Goal: Task Accomplishment & Management: Manage account settings

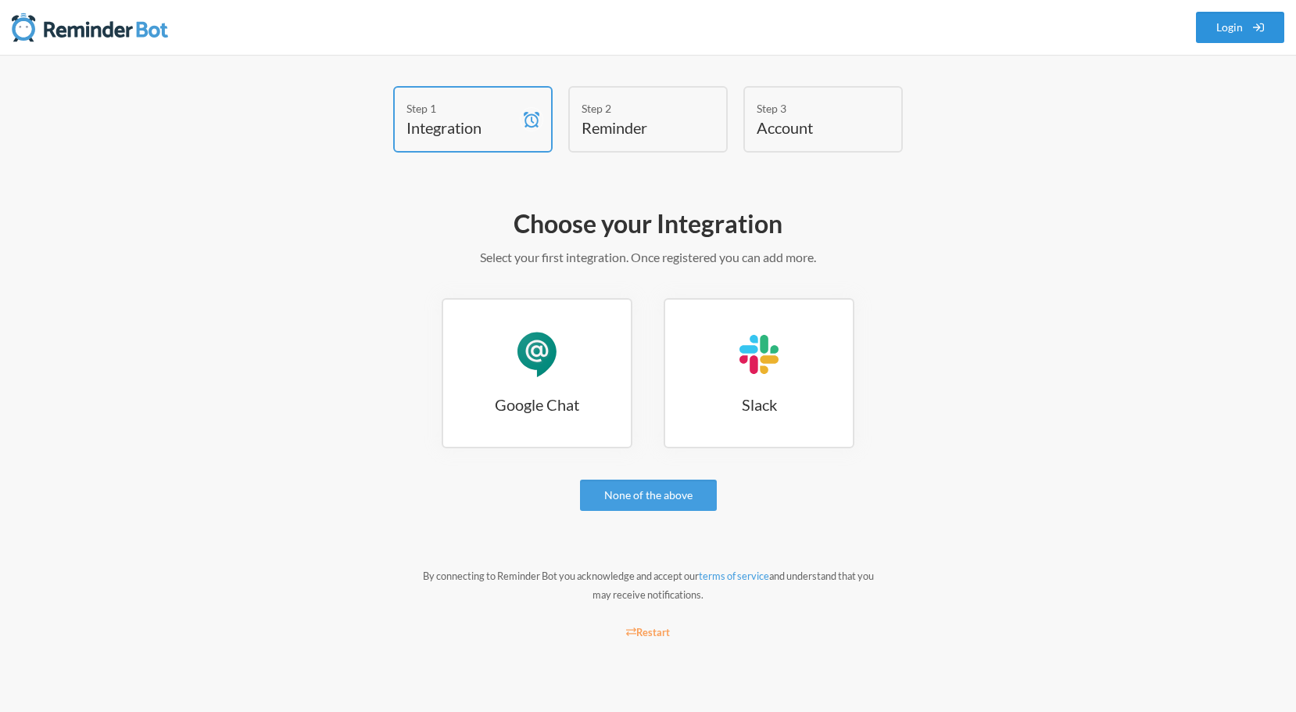
click at [1222, 23] on link "Login" at bounding box center [1240, 27] width 89 height 31
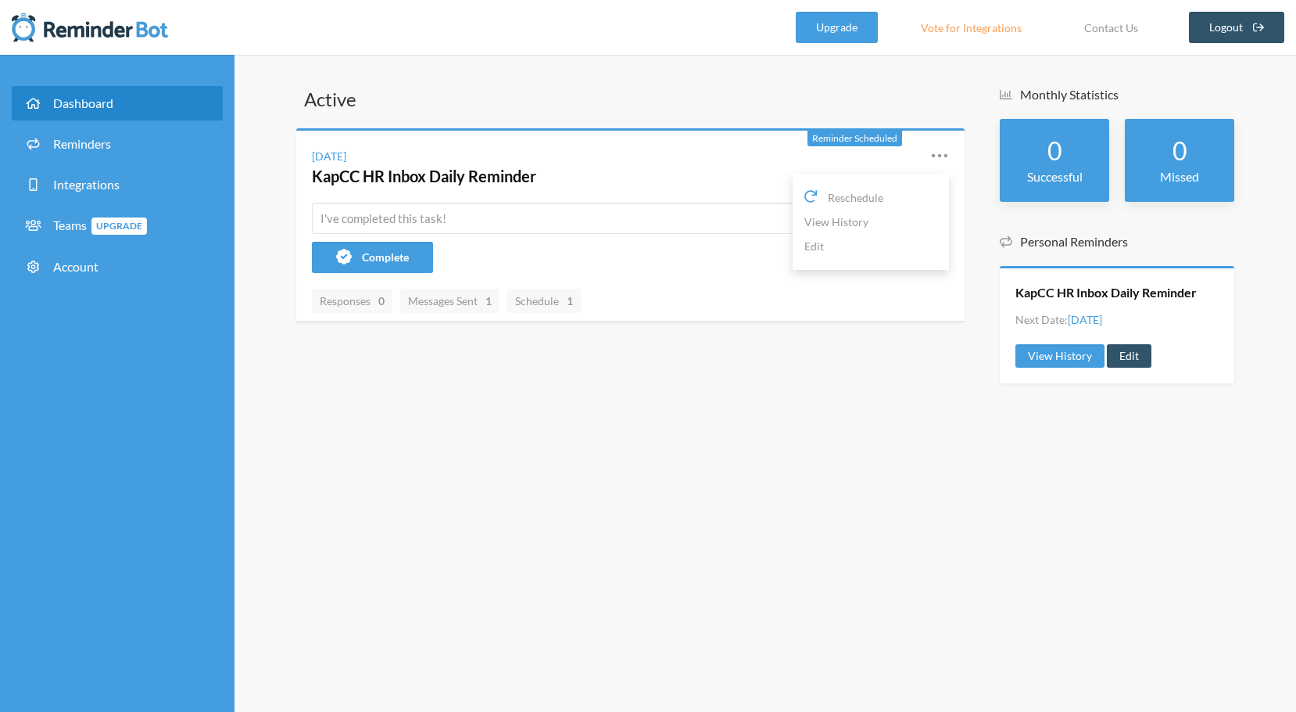
click at [941, 152] on icon at bounding box center [939, 155] width 19 height 19
click at [938, 157] on icon at bounding box center [939, 155] width 19 height 19
click at [1131, 353] on link "Edit" at bounding box center [1129, 355] width 45 height 23
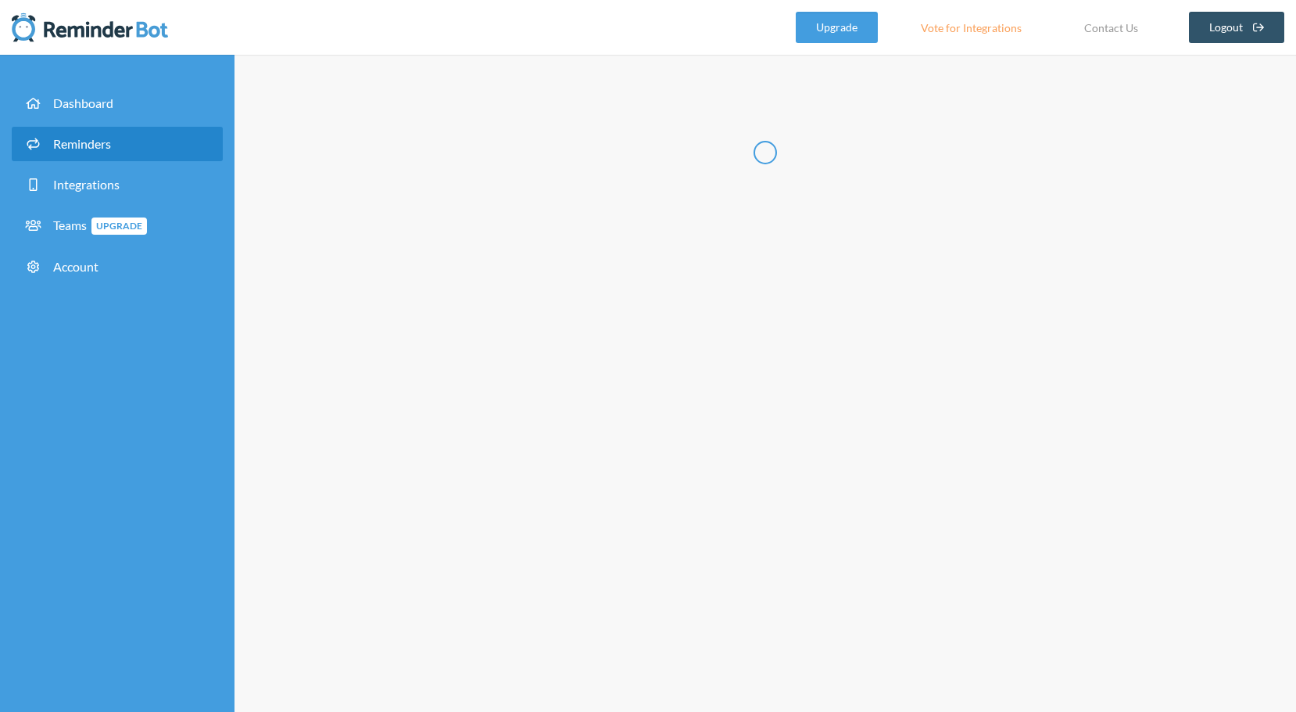
type input "KapCC HR Inbox Daily Reminder"
checkbox input "true"
select select "10:00:00"
select select "11:30:00"
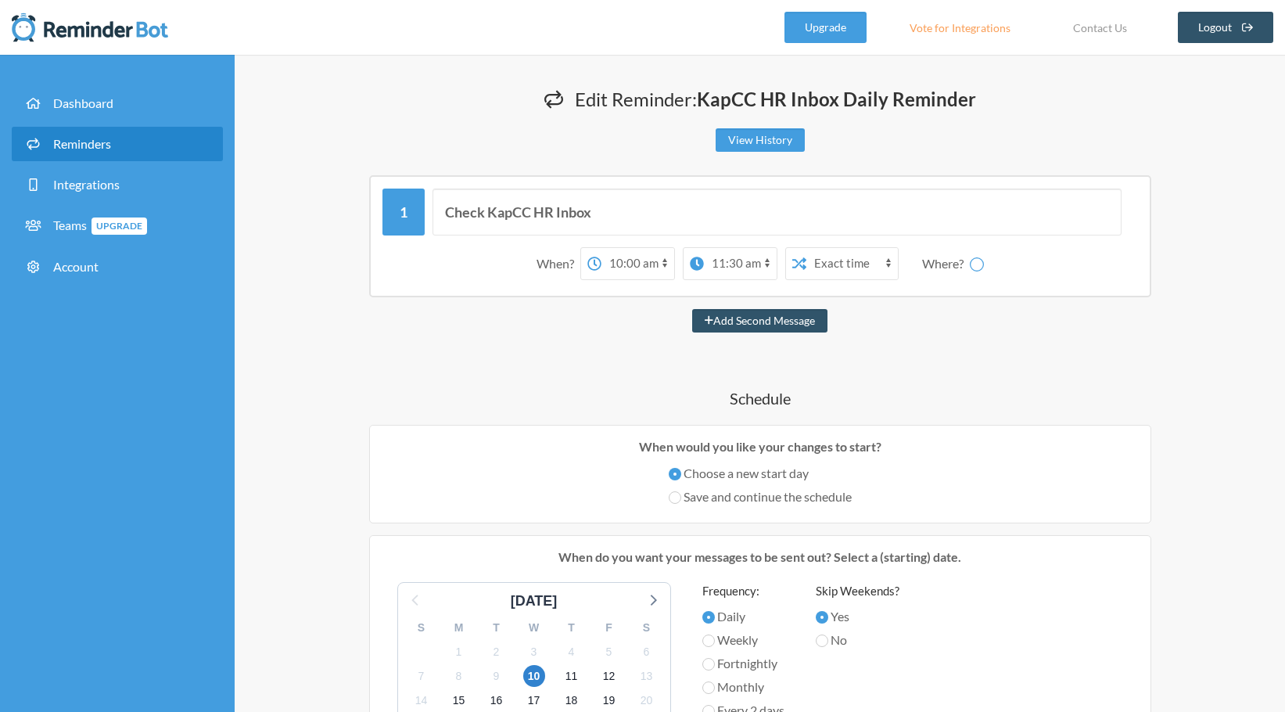
select select "spaces/AAAARacujb0"
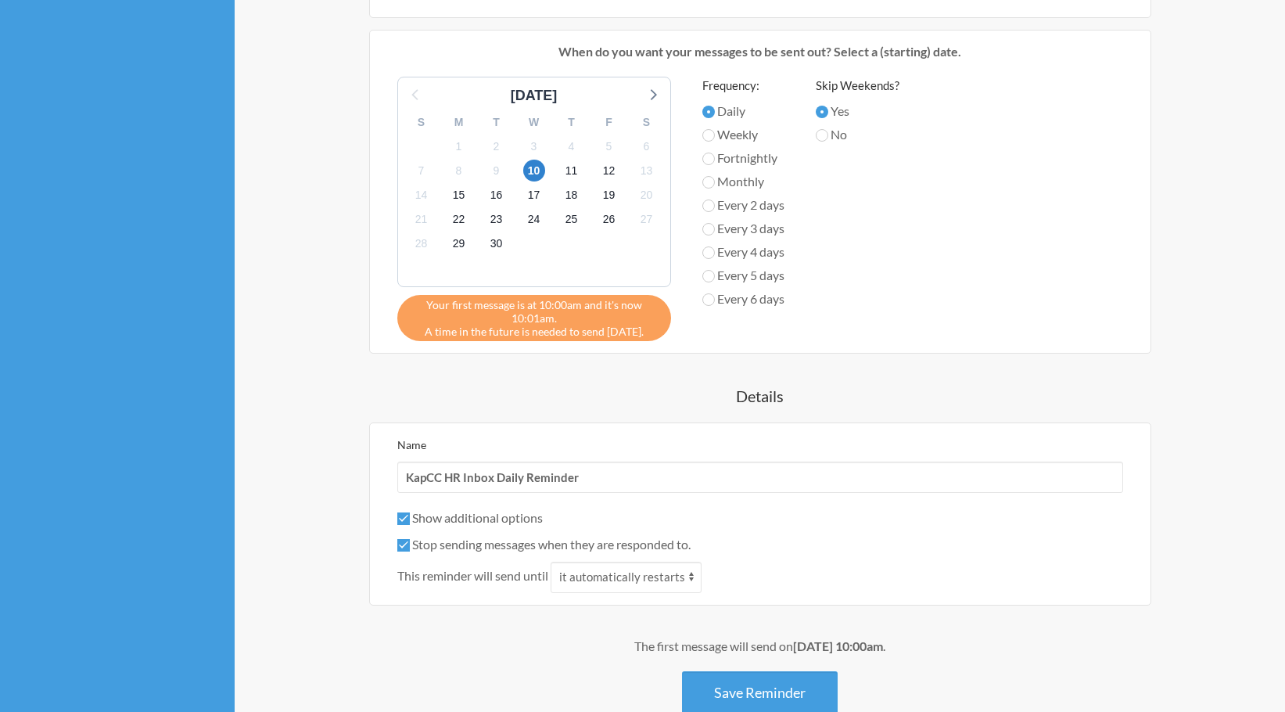
scroll to position [547, 0]
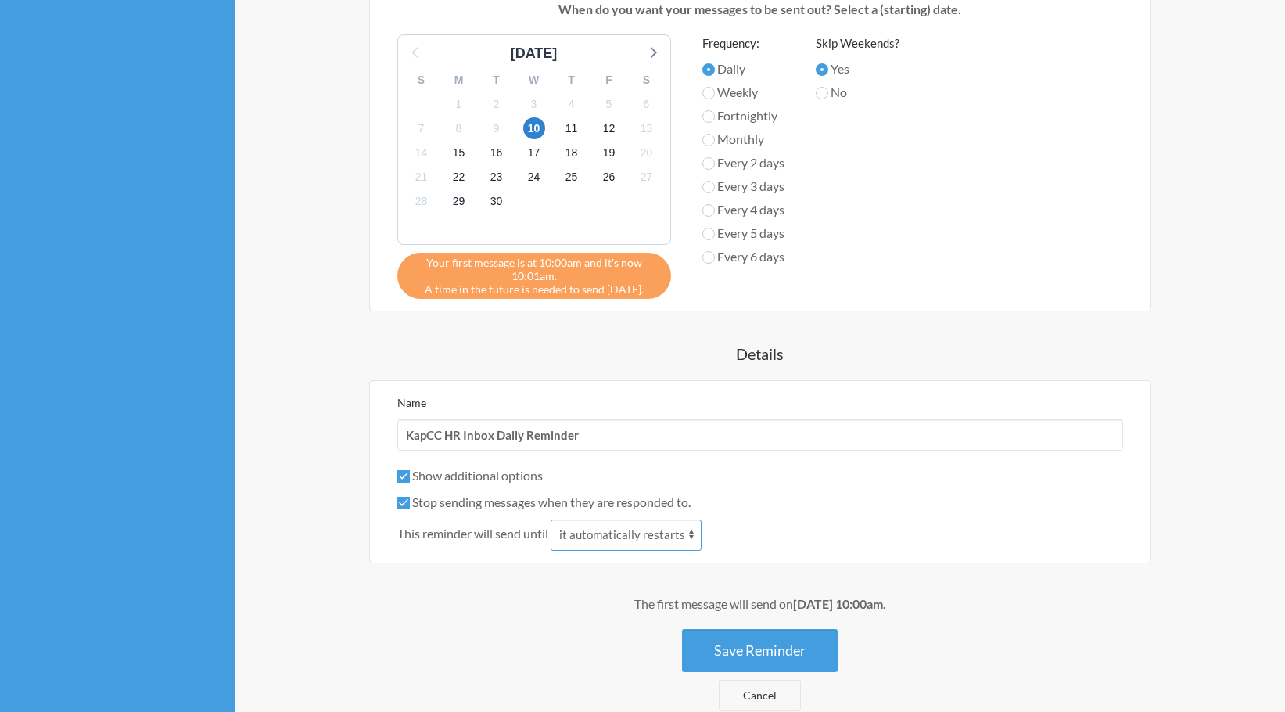
click at [599, 536] on select "it automatically restarts it is replied to" at bounding box center [625, 534] width 151 height 31
click at [332, 569] on div "Check KapCC HR Inbox When? 12:00 am 12:15 am 12:30 am 12:45 am 1:00 am 1:15 am …" at bounding box center [760, 169] width 938 height 1083
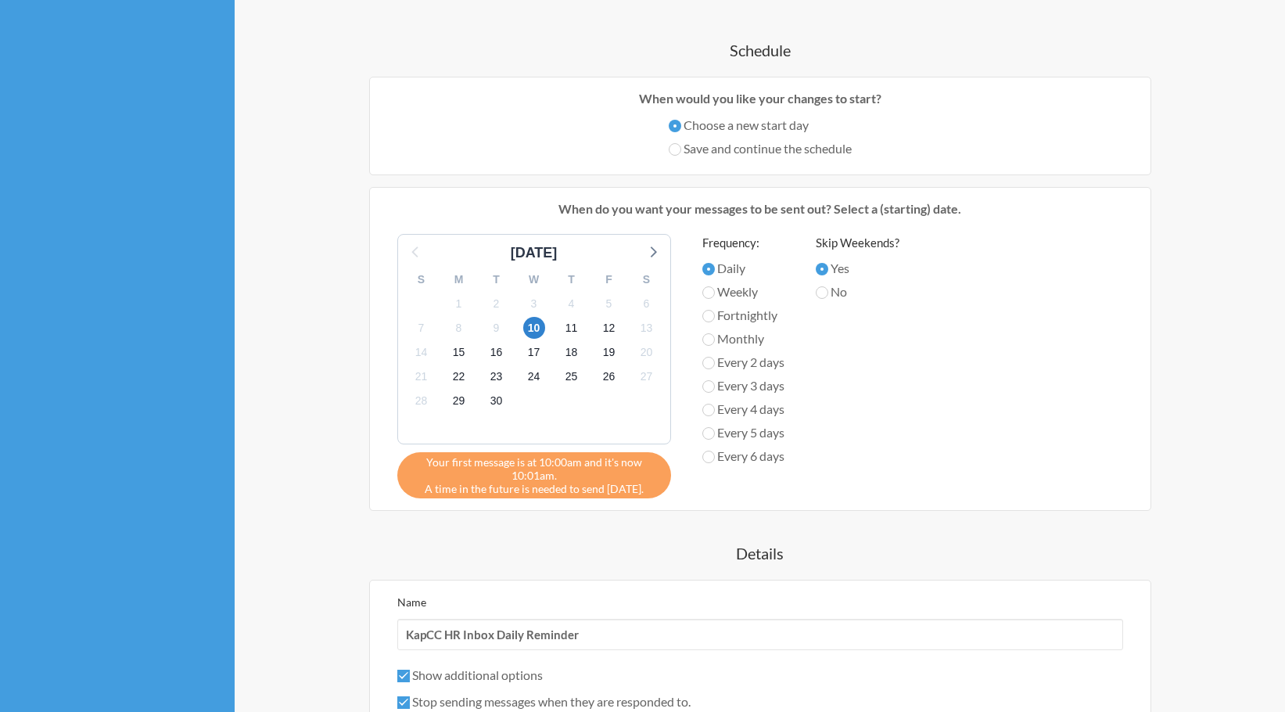
scroll to position [320, 0]
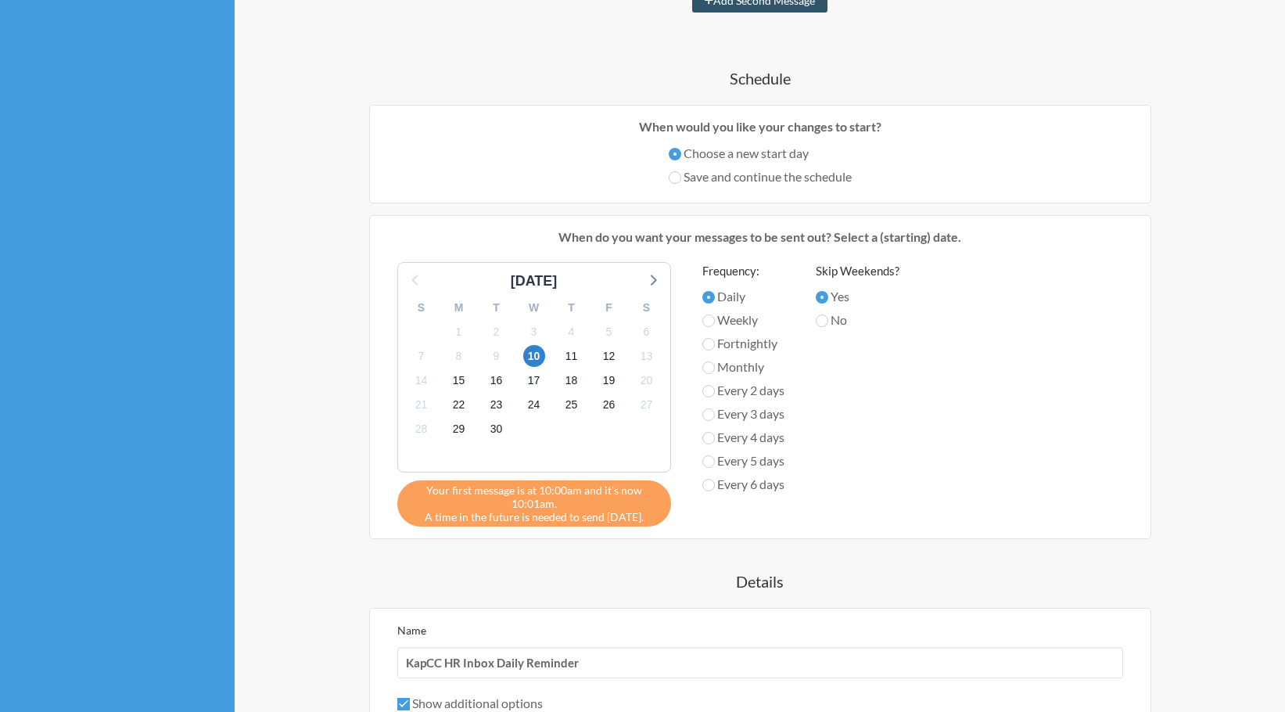
click at [317, 519] on div "Check KapCC HR Inbox When? 12:00 am 12:15 am 12:30 am 12:45 am 1:00 am 1:15 am …" at bounding box center [760, 396] width 938 height 1083
click at [315, 534] on div "Check KapCC HR Inbox When? 12:00 am 12:15 am 12:30 am 12:45 am 1:00 am 1:15 am …" at bounding box center [760, 396] width 938 height 1083
click at [316, 522] on div "Check KapCC HR Inbox When? 12:00 am 12:15 am 12:30 am 12:45 am 1:00 am 1:15 am …" at bounding box center [760, 396] width 938 height 1083
click at [314, 529] on div "Check KapCC HR Inbox When? 12:00 am 12:15 am 12:30 am 12:45 am 1:00 am 1:15 am …" at bounding box center [760, 396] width 938 height 1083
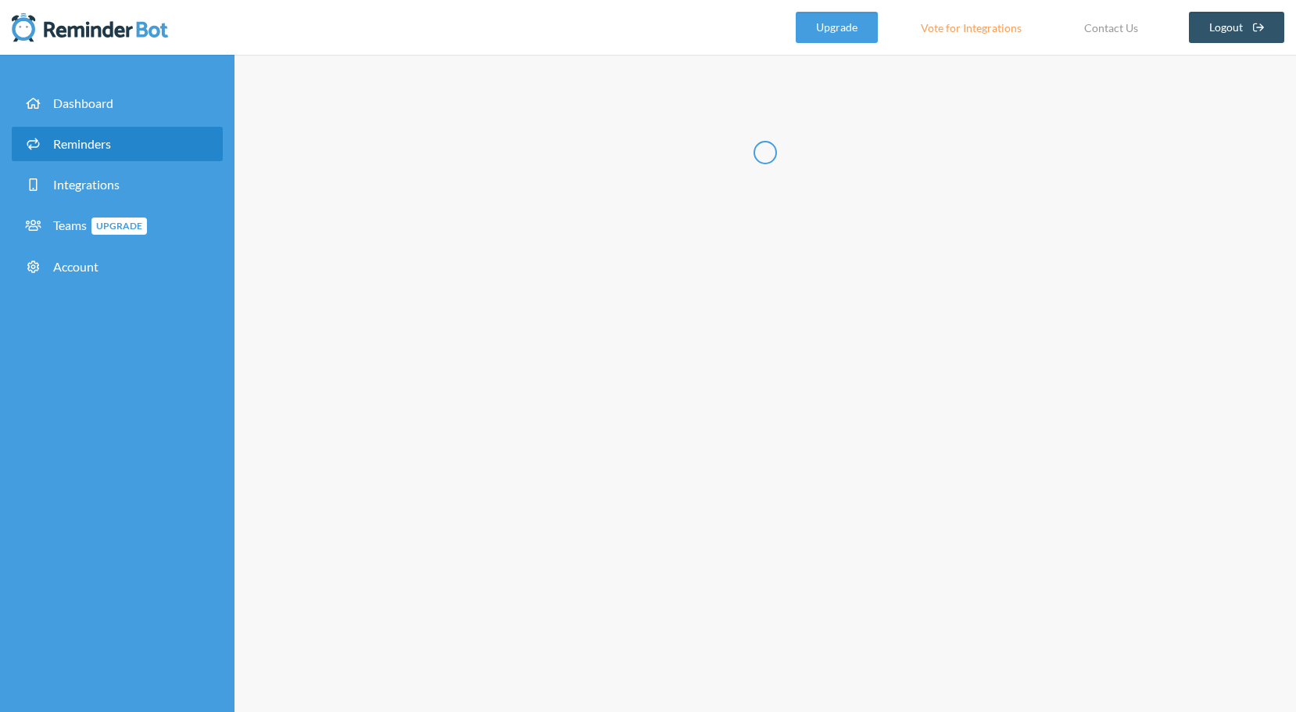
type input "KapCC HR Inbox Daily Reminder"
checkbox input "true"
select select "10:00:00"
select select "11:30:00"
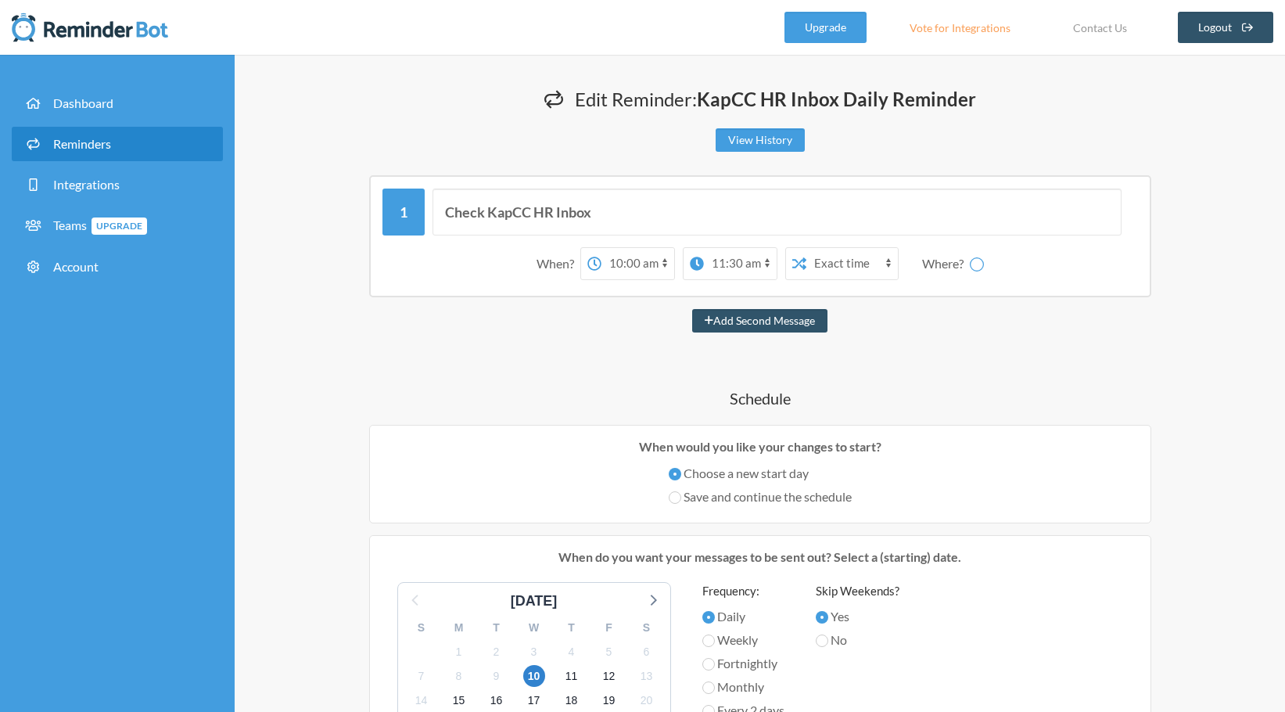
select select "spaces/AAAARacujb0"
click at [1228, 553] on div "Check KapCC HR Inbox When? 12:00 am 12:15 am 12:30 am 12:45 am 1:00 am 1:15 am …" at bounding box center [760, 716] width 938 height 1083
click at [1198, 553] on div "Check KapCC HR Inbox When? 12:00 am 12:15 am 12:30 am 12:45 am 1:00 am 1:15 am …" at bounding box center [760, 716] width 938 height 1083
click at [672, 267] on select "12:00 am 12:15 am 12:30 am 12:45 am 1:00 am 1:15 am 1:30 am 1:45 am 2:00 am 2:1…" at bounding box center [678, 263] width 73 height 31
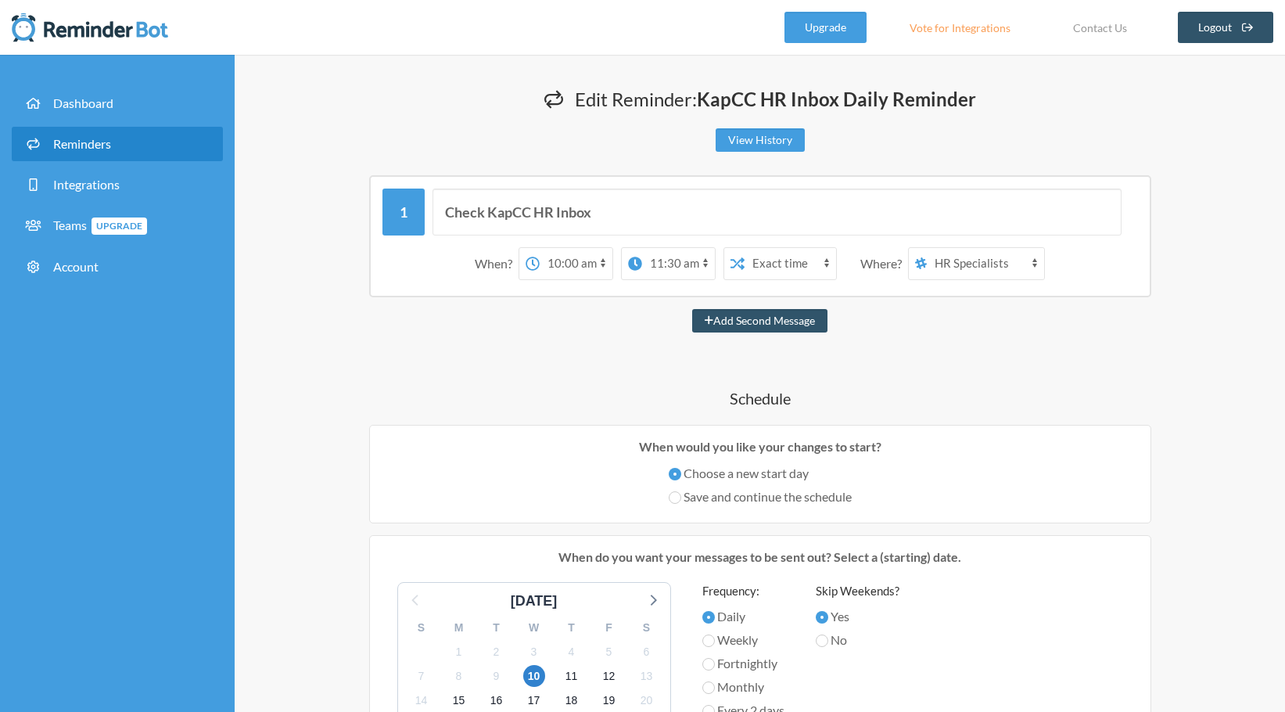
click at [572, 379] on div "Check KapCC HR Inbox When? 12:00 am 12:15 am 12:30 am 12:45 am 1:00 am 1:15 am …" at bounding box center [760, 716] width 938 height 1083
click at [650, 262] on select "12:00 am 12:15 am 12:30 am 12:45 am 1:00 am 1:15 am 1:30 am 1:45 am 2:00 am 2:1…" at bounding box center [678, 263] width 73 height 31
click at [647, 248] on select "12:00 am 12:15 am 12:30 am 12:45 am 1:00 am 1:15 am 1:30 am 1:45 am 2:00 am 2:1…" at bounding box center [678, 263] width 73 height 31
click at [602, 376] on div "Check KapCC HR Inbox When? 12:00 am 12:15 am 12:30 am 12:45 am 1:00 am 1:15 am …" at bounding box center [760, 699] width 938 height 1049
click at [1185, 391] on h4 "Schedule" at bounding box center [760, 398] width 938 height 22
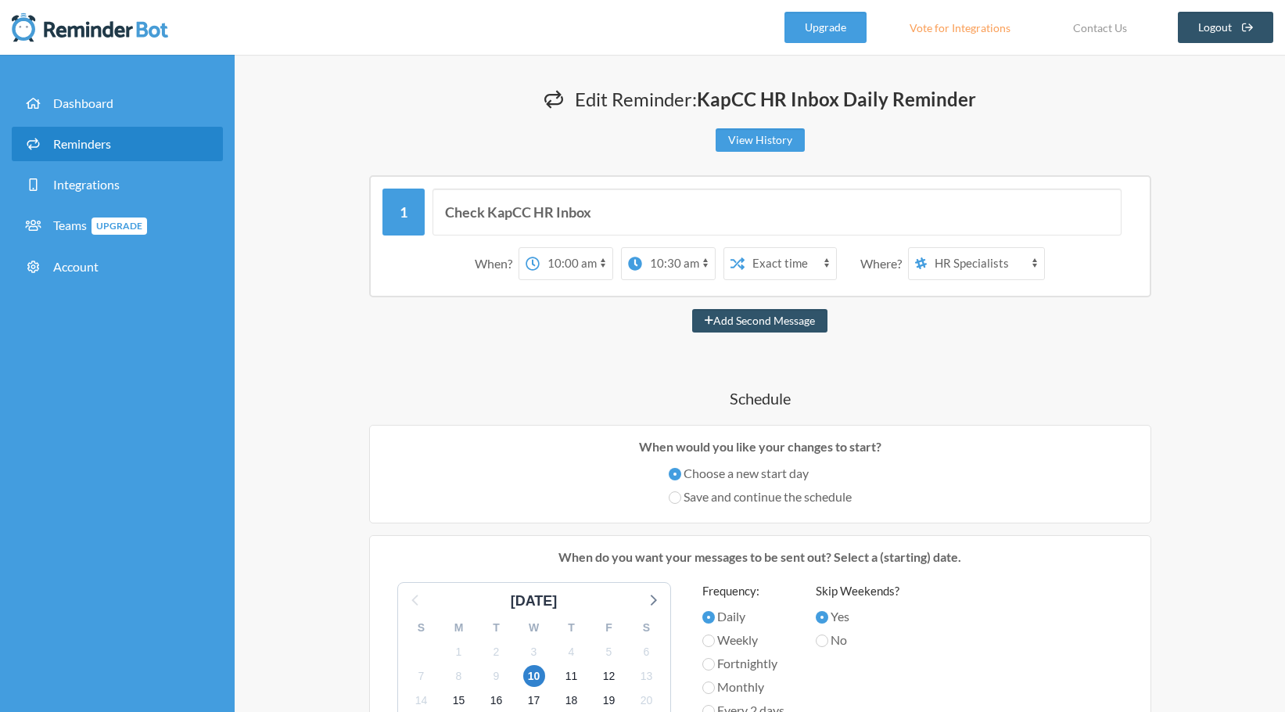
click at [1185, 390] on h4 "Schedule" at bounding box center [760, 398] width 938 height 22
drag, startPoint x: 670, startPoint y: 262, endPoint x: 670, endPoint y: 276, distance: 14.1
click at [670, 262] on select "12:00 am 12:15 am 12:30 am 12:45 am 1:00 am 1:15 am 1:30 am 1:45 am 2:00 am 2:1…" at bounding box center [678, 263] width 73 height 31
select select "11:00:00"
click at [647, 248] on select "12:00 am 12:15 am 12:30 am 12:45 am 1:00 am 1:15 am 1:30 am 1:45 am 2:00 am 2:1…" at bounding box center [678, 263] width 73 height 31
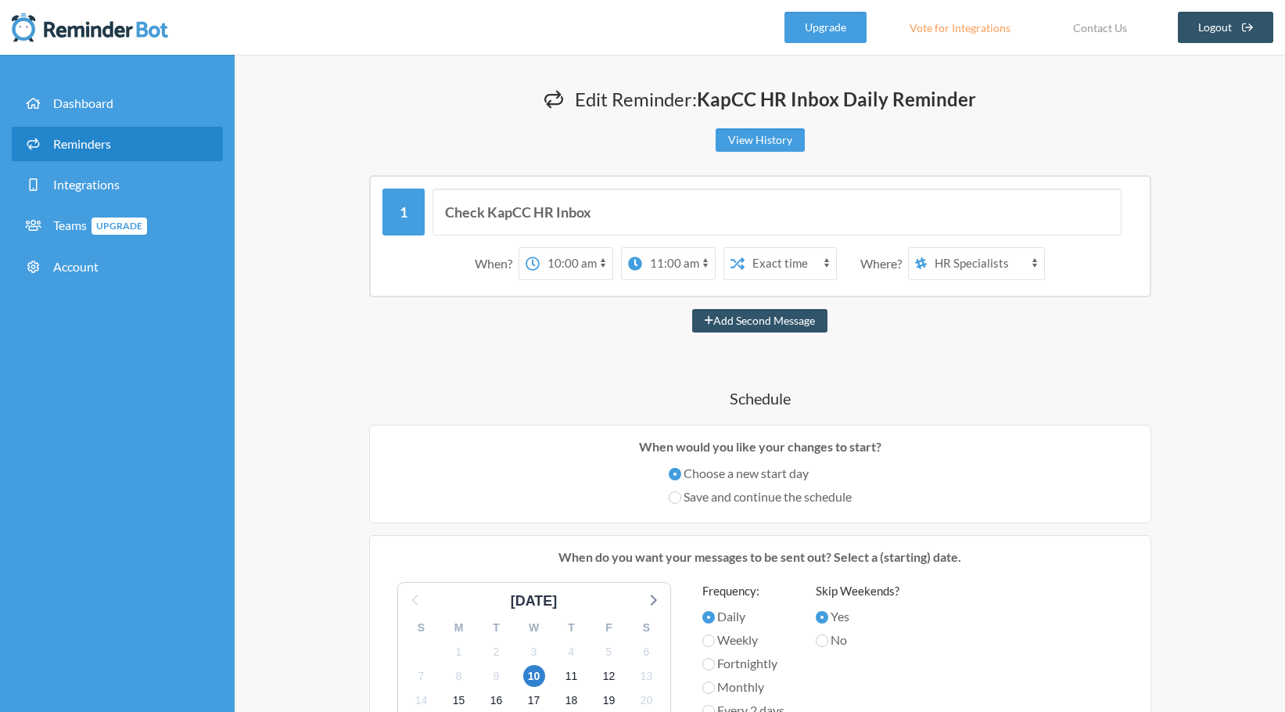
click at [1110, 358] on div "Check KapCC HR Inbox When? 12:00 am 12:15 am 12:30 am 12:45 am 1:00 am 1:15 am …" at bounding box center [760, 699] width 938 height 1049
click at [1106, 365] on div "Check KapCC HR Inbox When? 12:00 am 12:15 am 12:30 am 12:45 am 1:00 am 1:15 am …" at bounding box center [760, 699] width 938 height 1049
click at [1148, 327] on div "Add Second Message" at bounding box center [760, 320] width 938 height 23
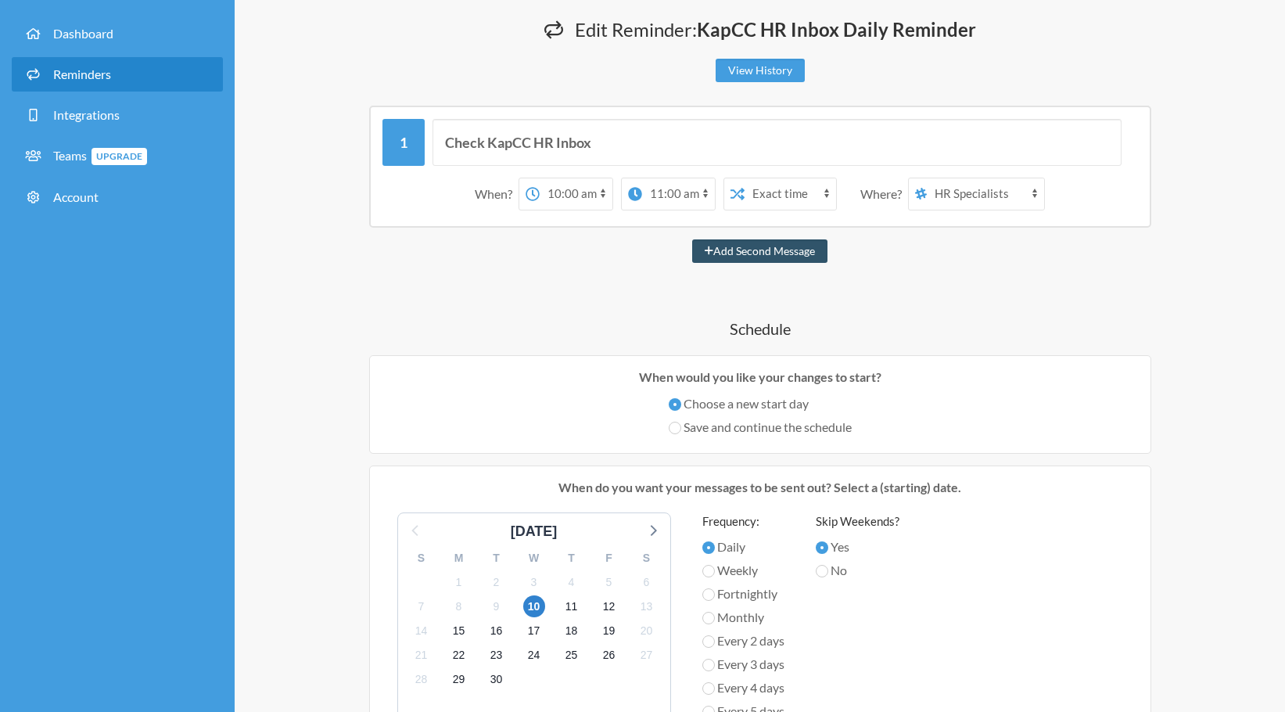
scroll to position [235, 0]
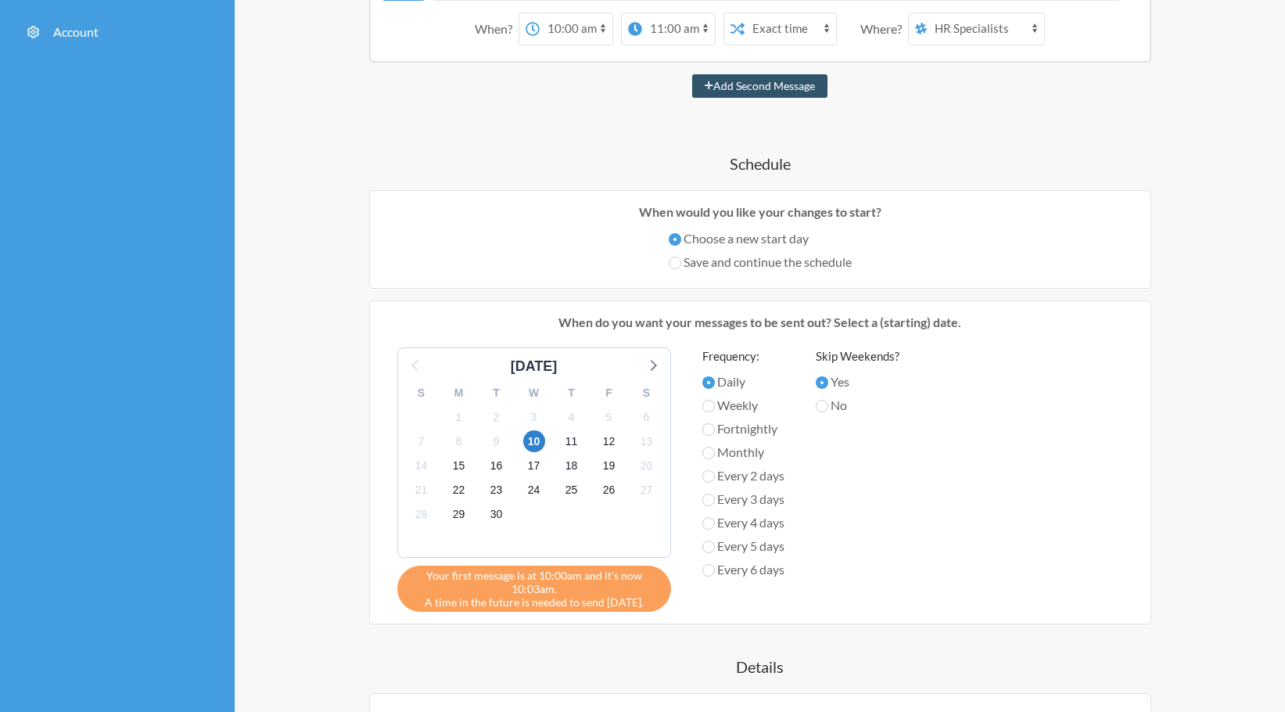
click at [1230, 373] on div "Edit Reminder: KapCC HR Inbox Daily Reminder View History Messages are not send…" at bounding box center [760, 486] width 1001 height 1271
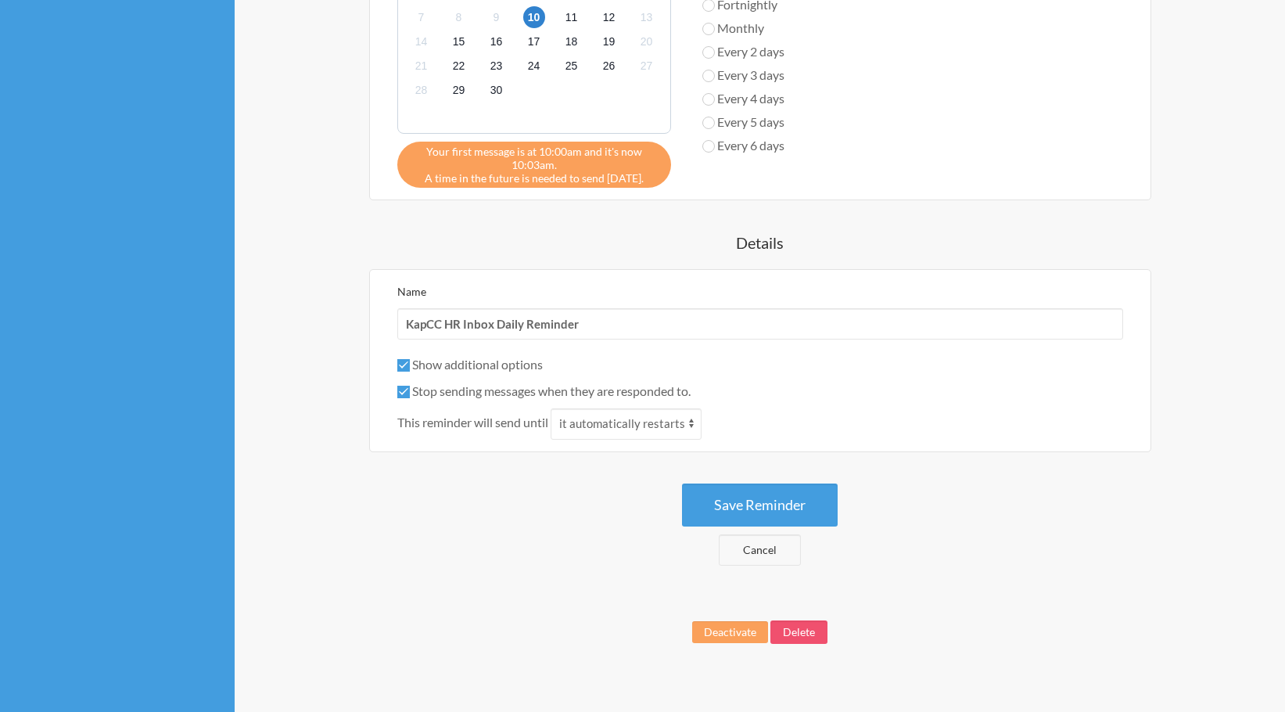
scroll to position [676, 0]
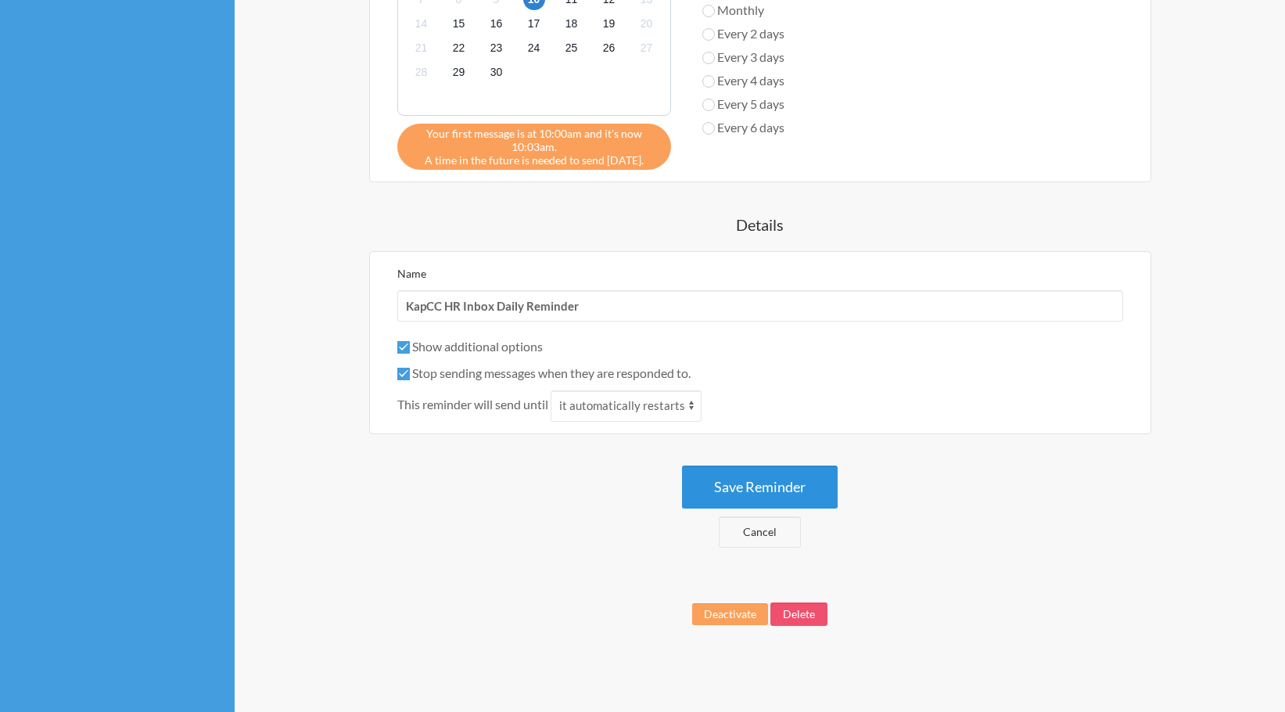
click at [757, 491] on button "Save Reminder" at bounding box center [760, 486] width 156 height 43
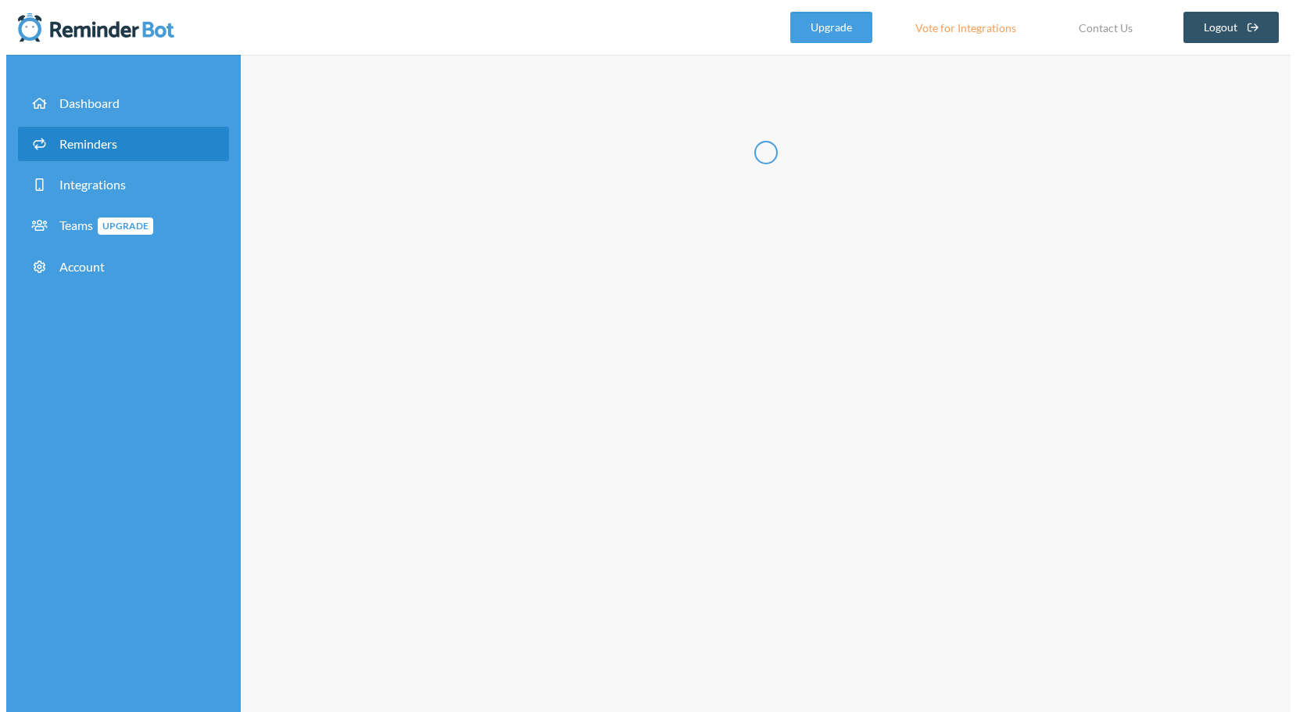
scroll to position [0, 0]
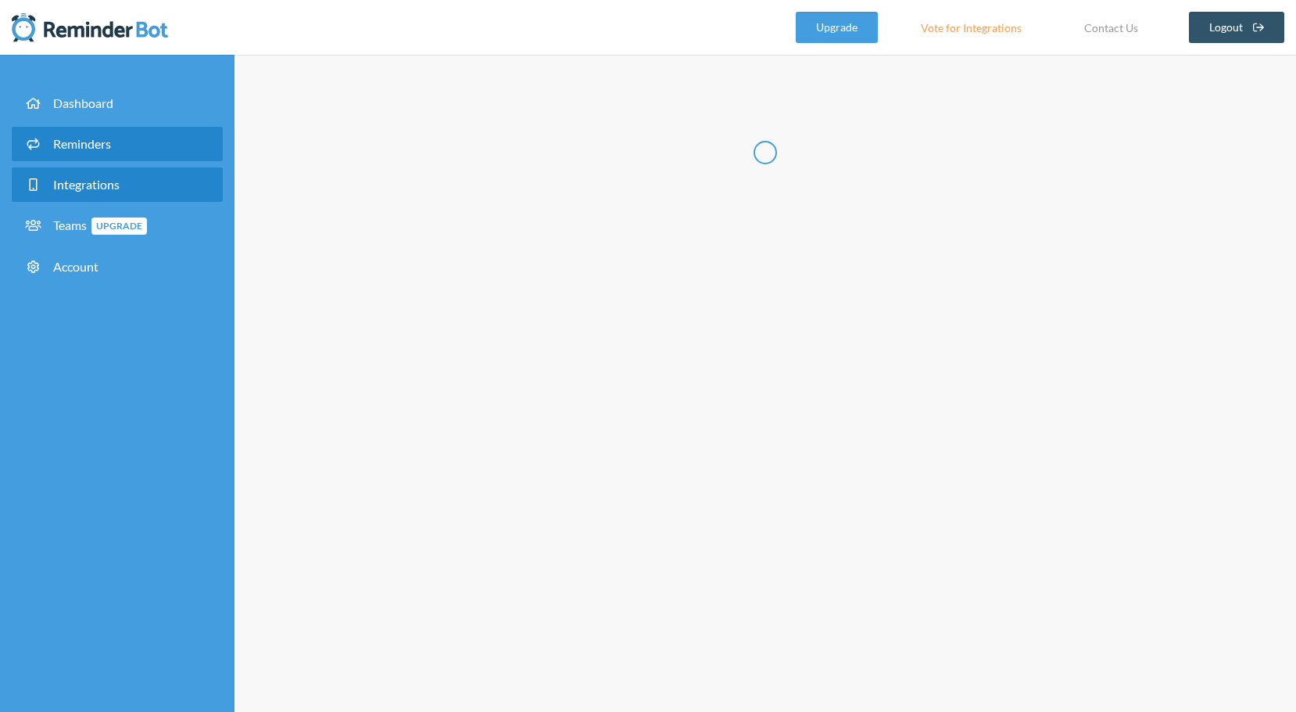
click at [102, 192] on link "Integrations" at bounding box center [117, 184] width 211 height 34
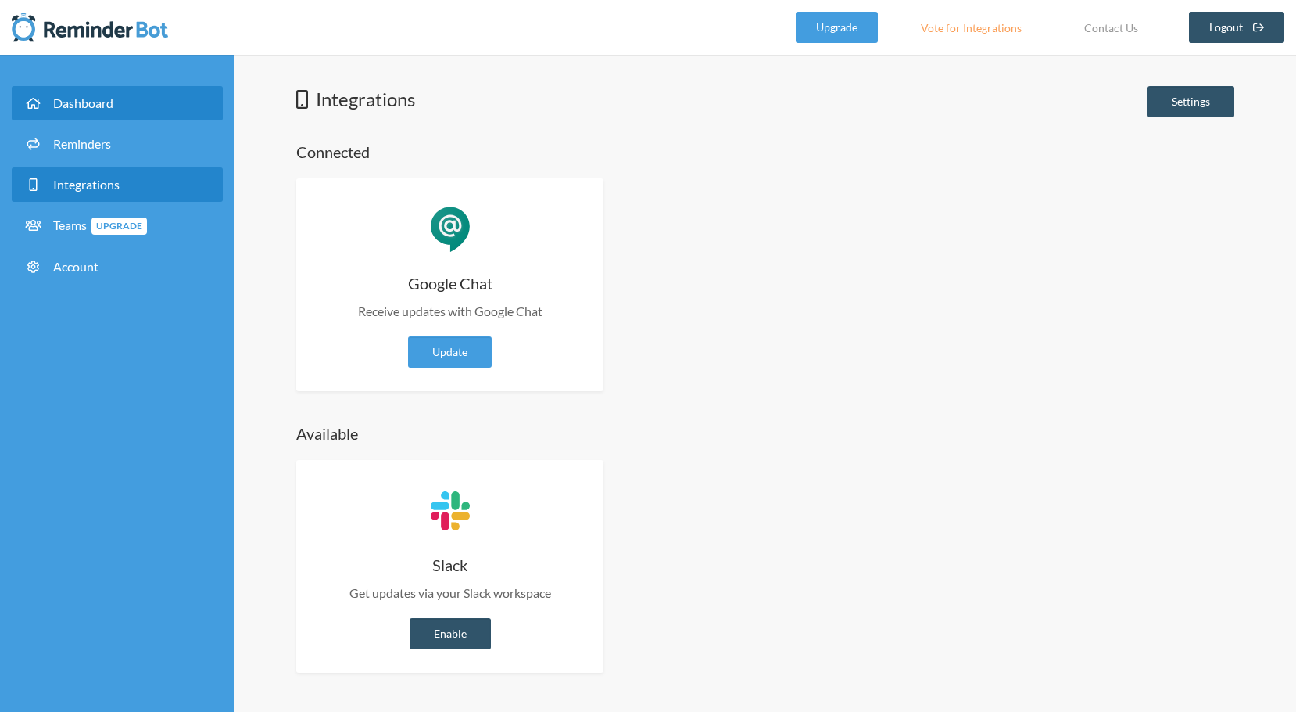
click at [140, 117] on link "Dashboard" at bounding box center [117, 103] width 211 height 34
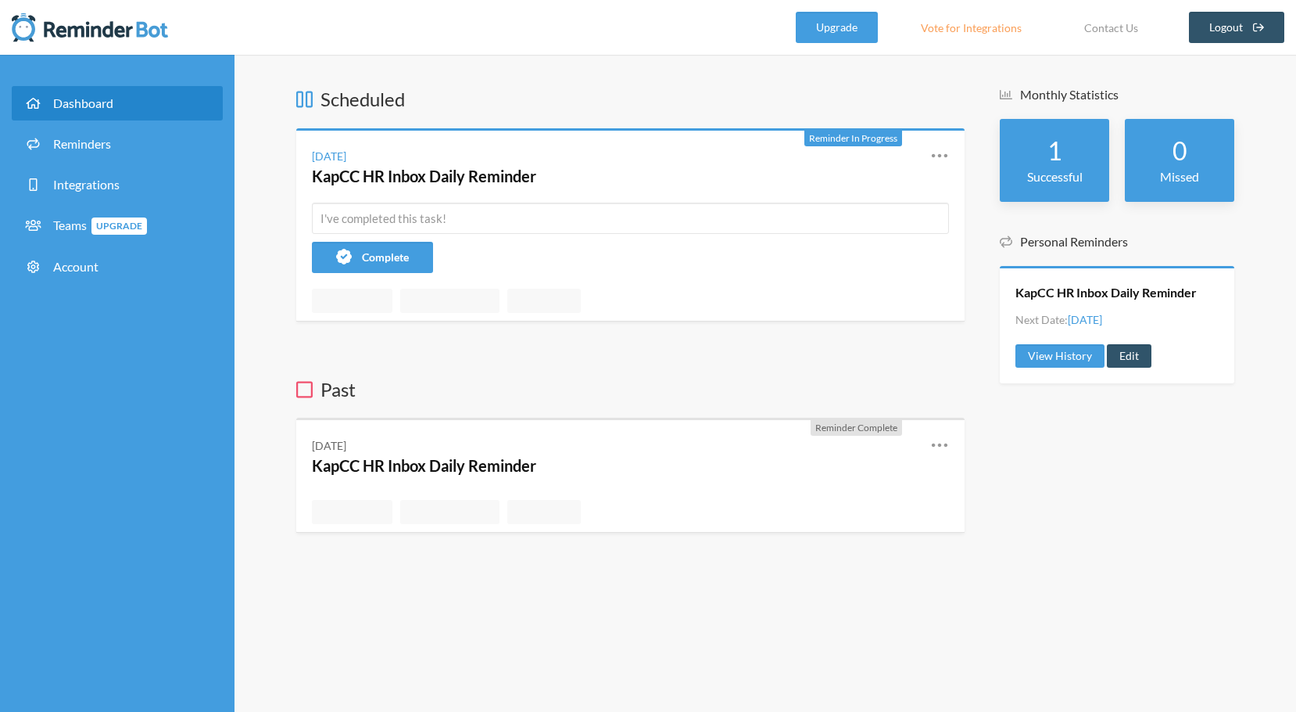
click at [1120, 221] on div "Monthly Statistics 1 Successful 0 Missed Personal Reminders KapCC HR Inbox Dail…" at bounding box center [1117, 336] width 235 height 501
click at [247, 212] on div "Scheduled Reminder In Progress [DATE] KapCC HR Inbox Daily Reminder Reschedule …" at bounding box center [766, 383] width 1062 height 657
